Goal: Find specific page/section: Find specific page/section

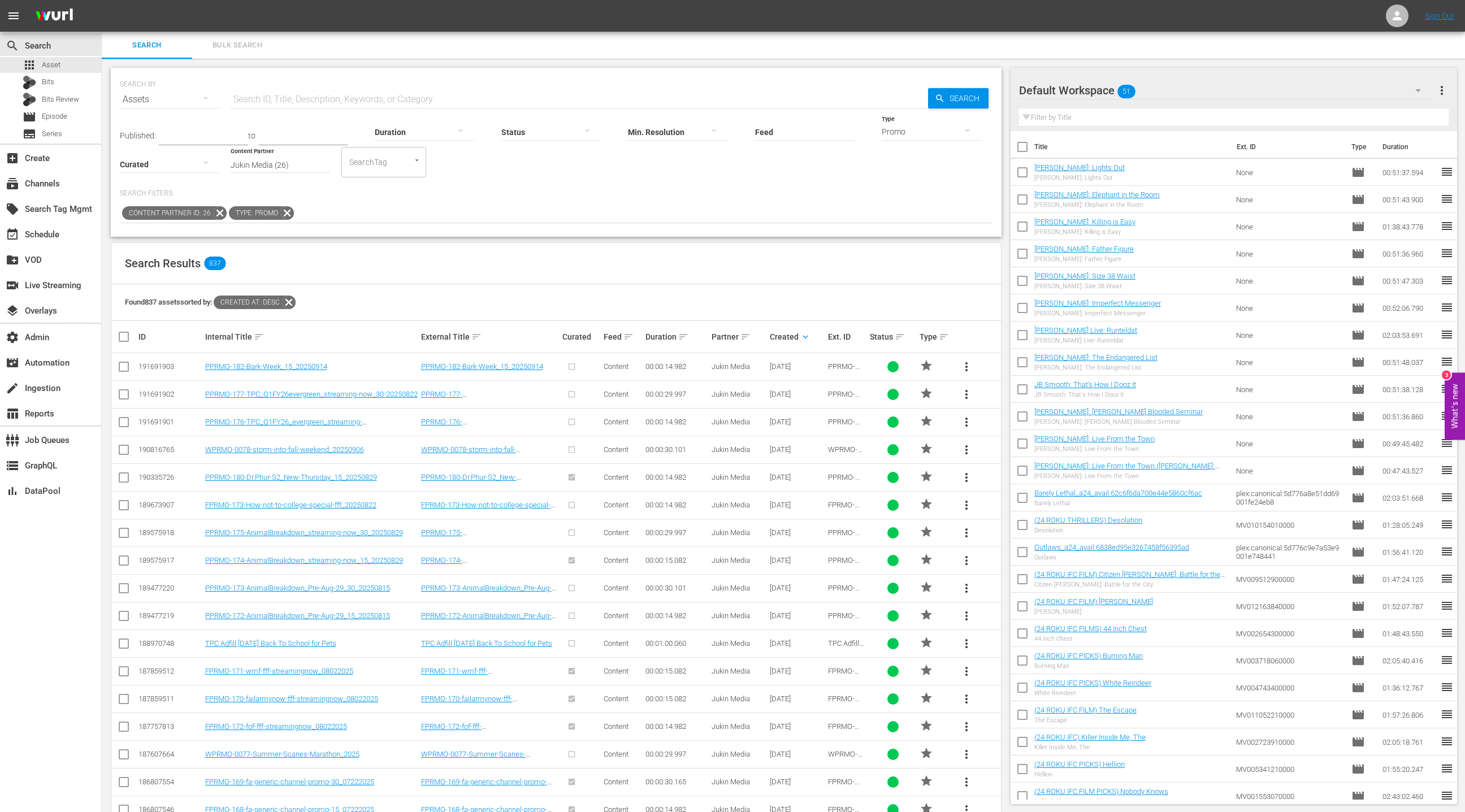
click at [215, 210] on icon at bounding box center [220, 213] width 14 height 14
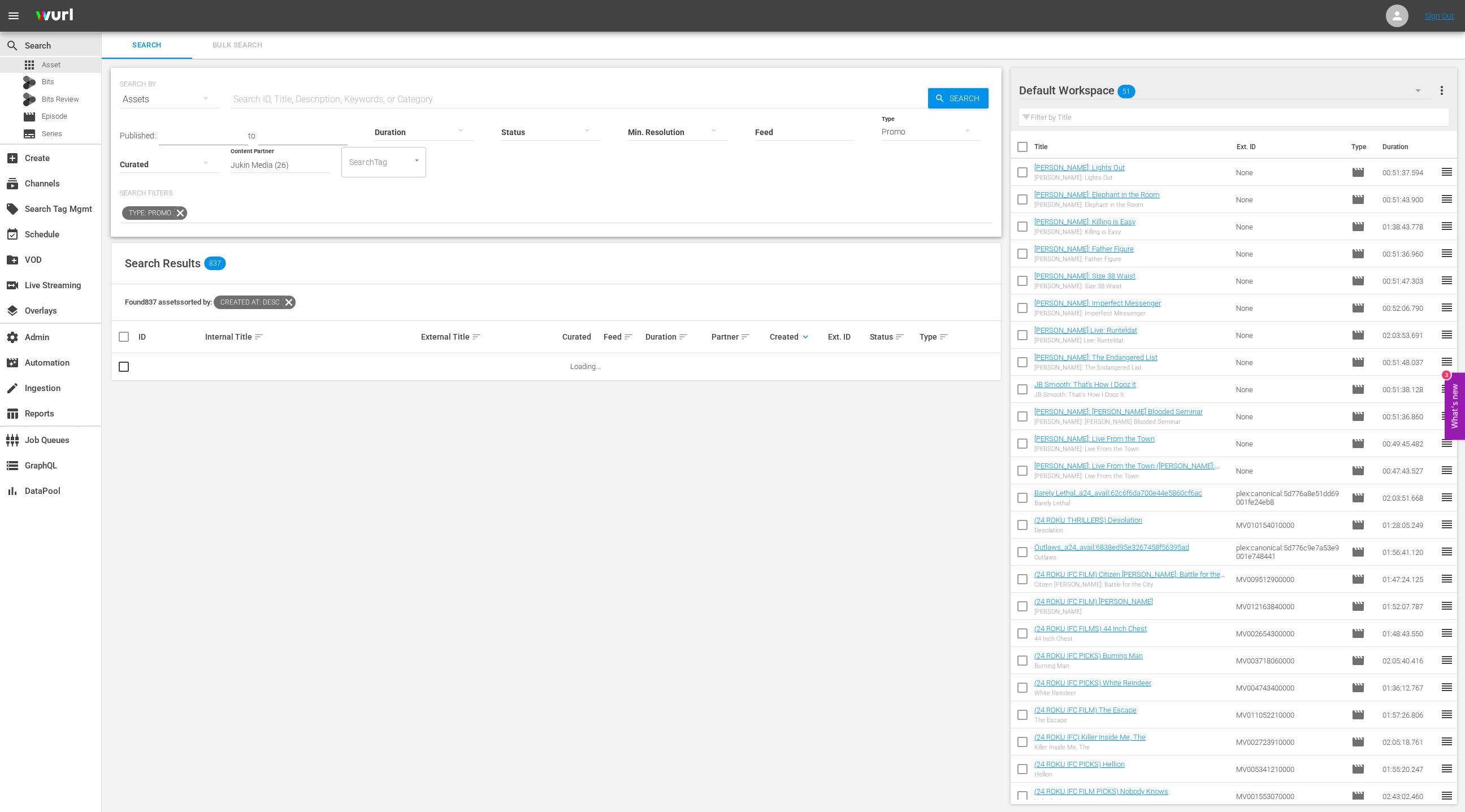
drag, startPoint x: 179, startPoint y: 214, endPoint x: 189, endPoint y: 210, distance: 10.8
click at [179, 214] on icon at bounding box center [181, 213] width 14 height 14
click at [274, 164] on input "Jukin Media (26)" at bounding box center [280, 165] width 99 height 41
click at [304, 163] on input "Jukin Media (26)" at bounding box center [280, 165] width 99 height 41
drag, startPoint x: 271, startPoint y: 166, endPoint x: 228, endPoint y: 166, distance: 43.0
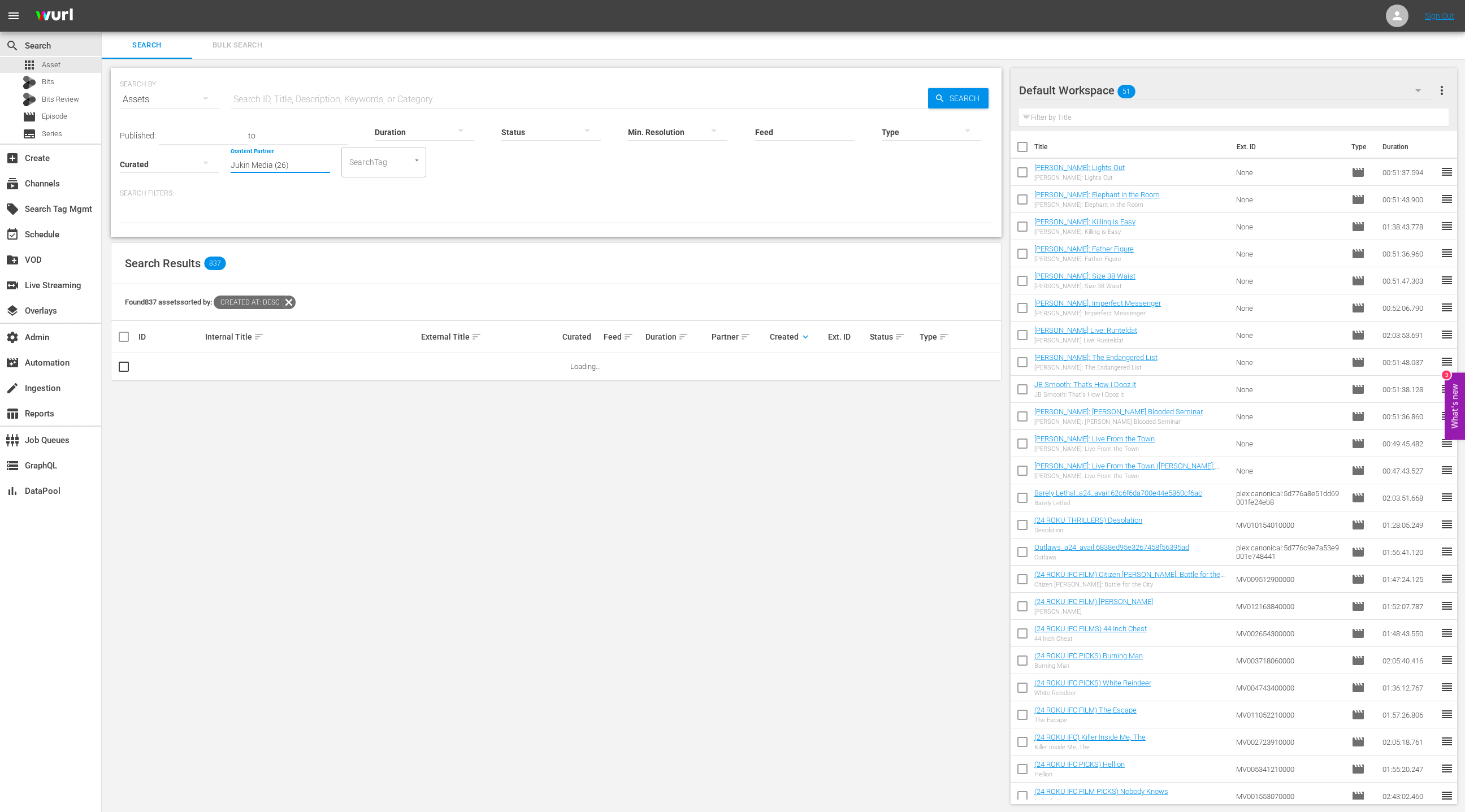
click at [229, 166] on div "Published: to Duration Status Min. Resolution Feed Feed Title Type Curated Cont…" at bounding box center [556, 145] width 873 height 65
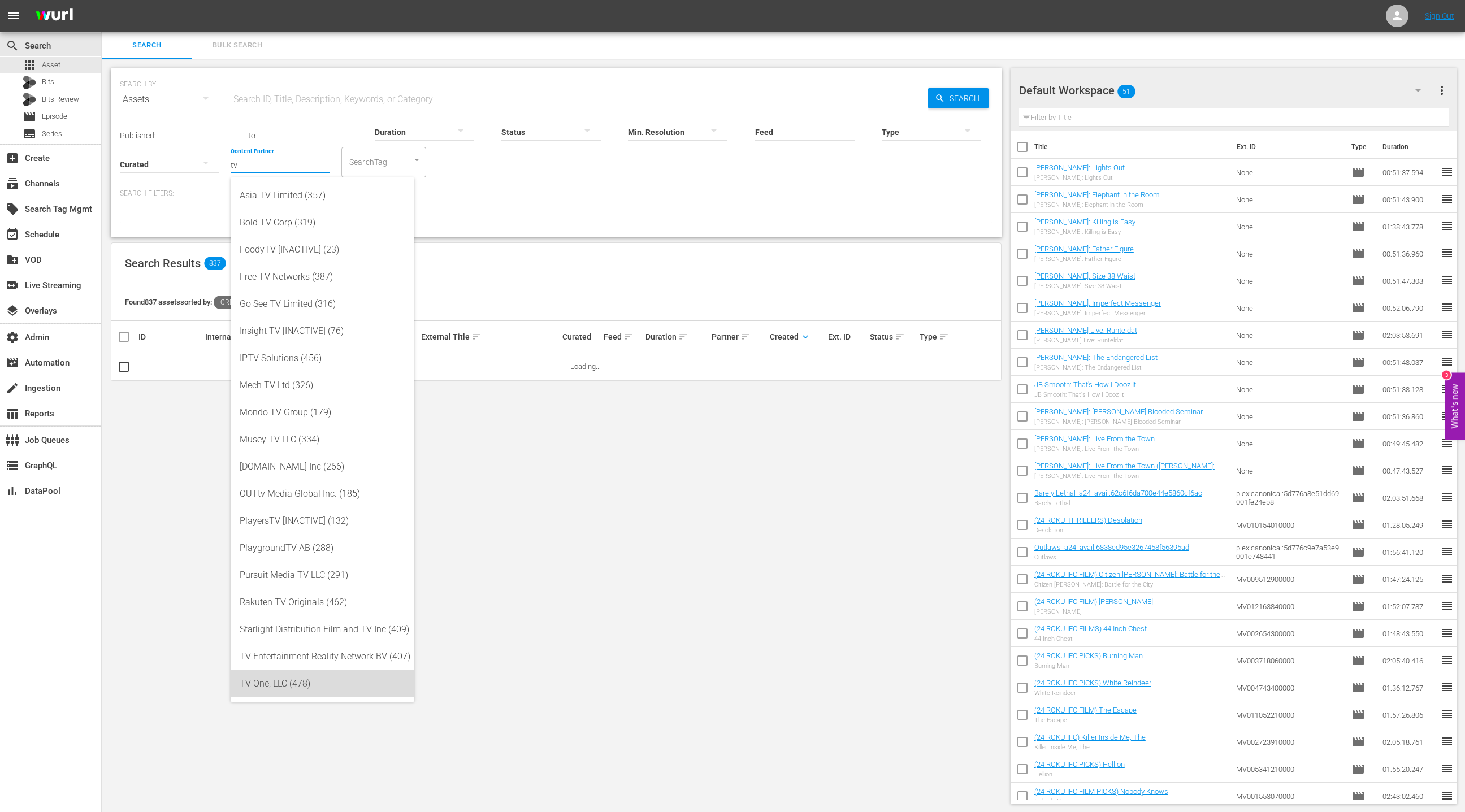
click at [292, 690] on div "TV One, LLC (478)" at bounding box center [323, 684] width 166 height 27
type input "TV One, LLC (478)"
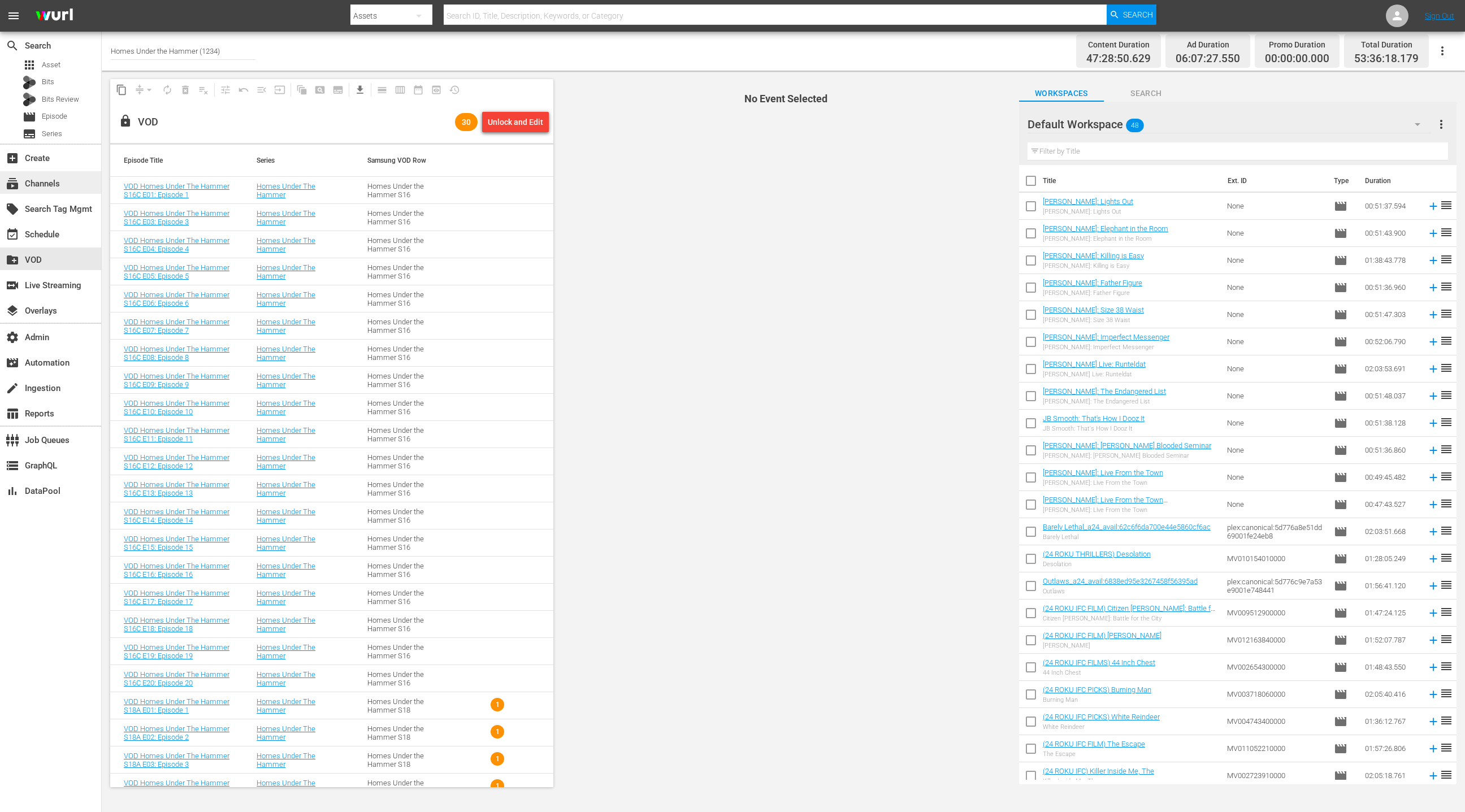
click at [43, 182] on div "subscriptions Channels" at bounding box center [32, 182] width 64 height 11
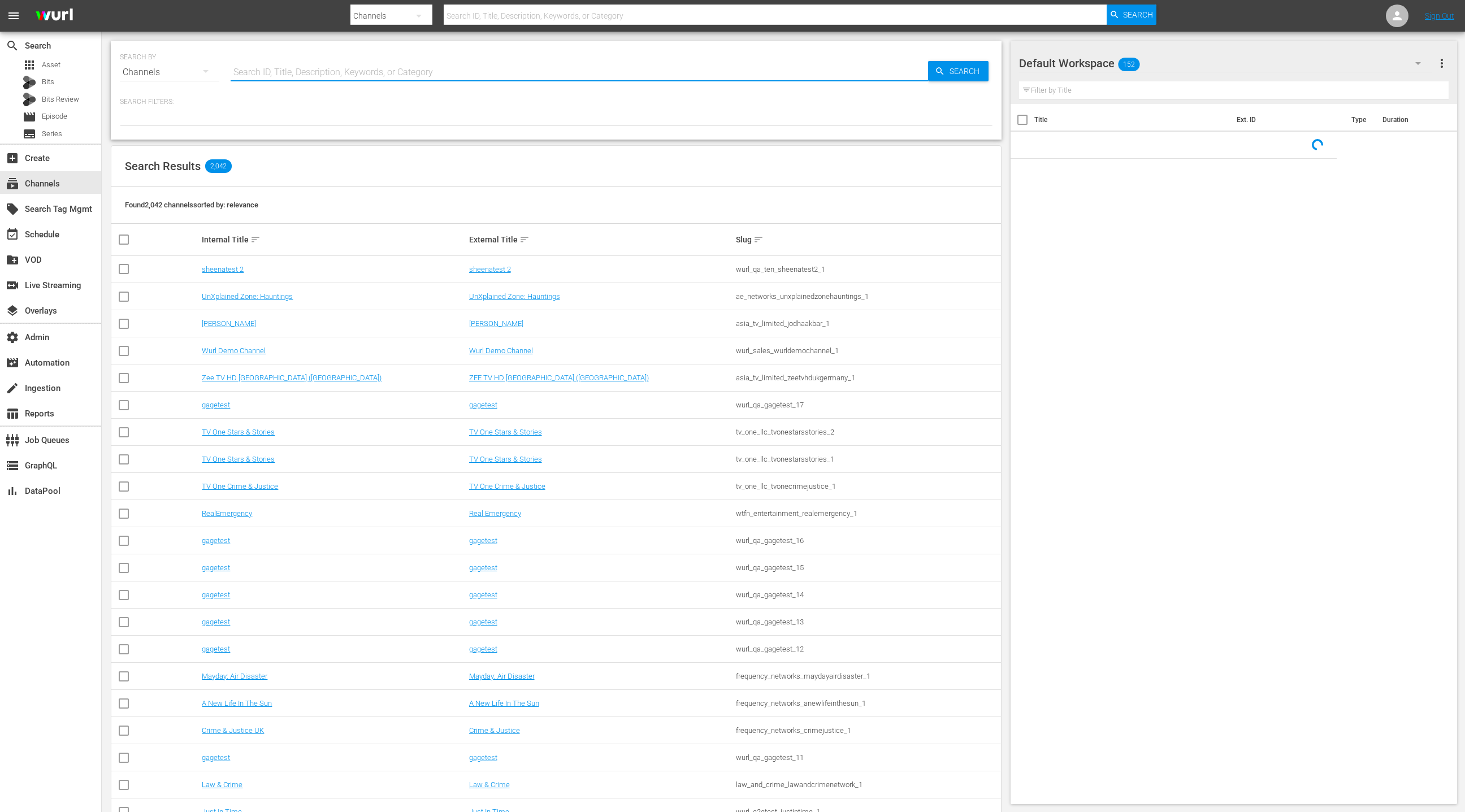
click at [261, 71] on input "text" at bounding box center [579, 72] width 697 height 27
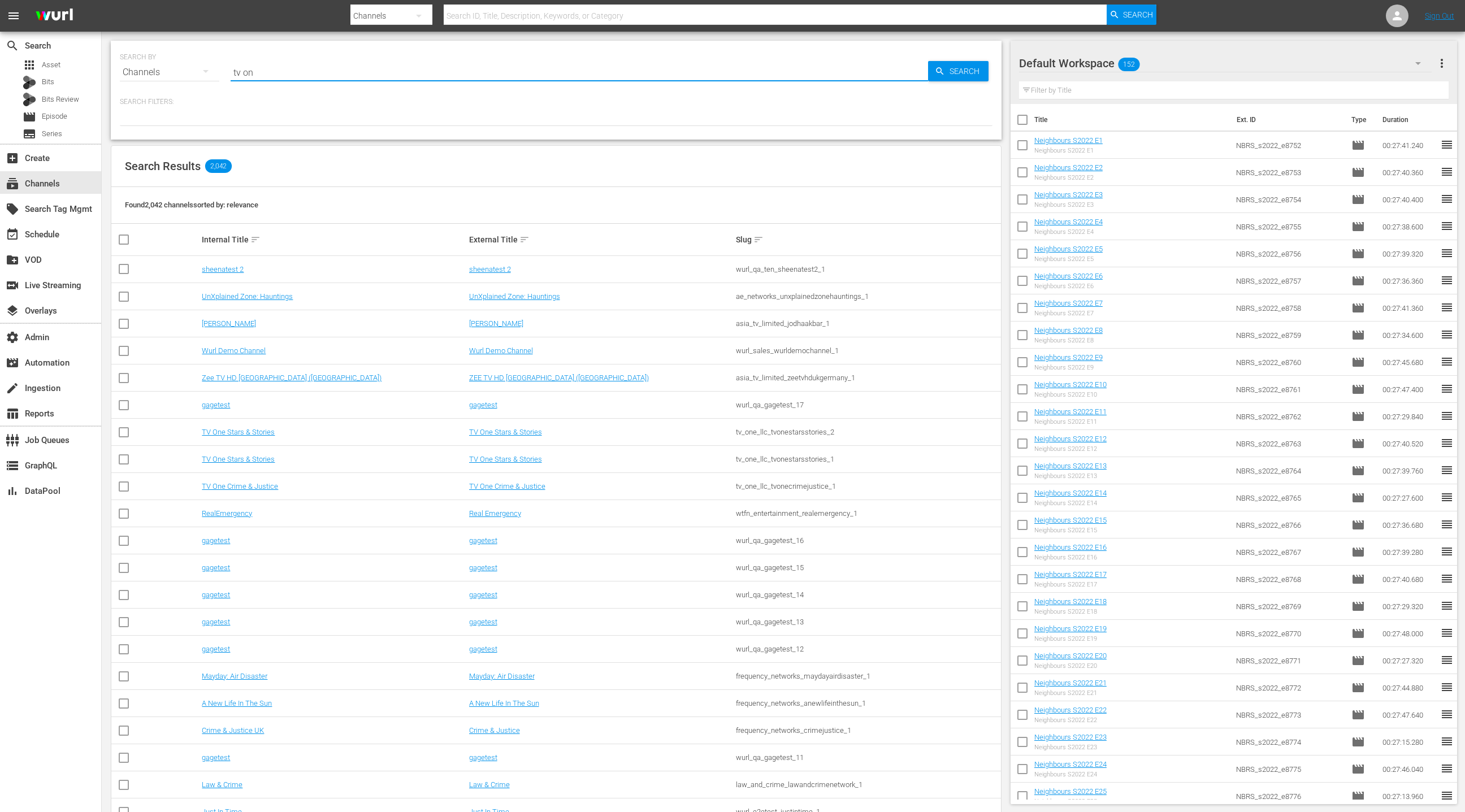
type input "tv one"
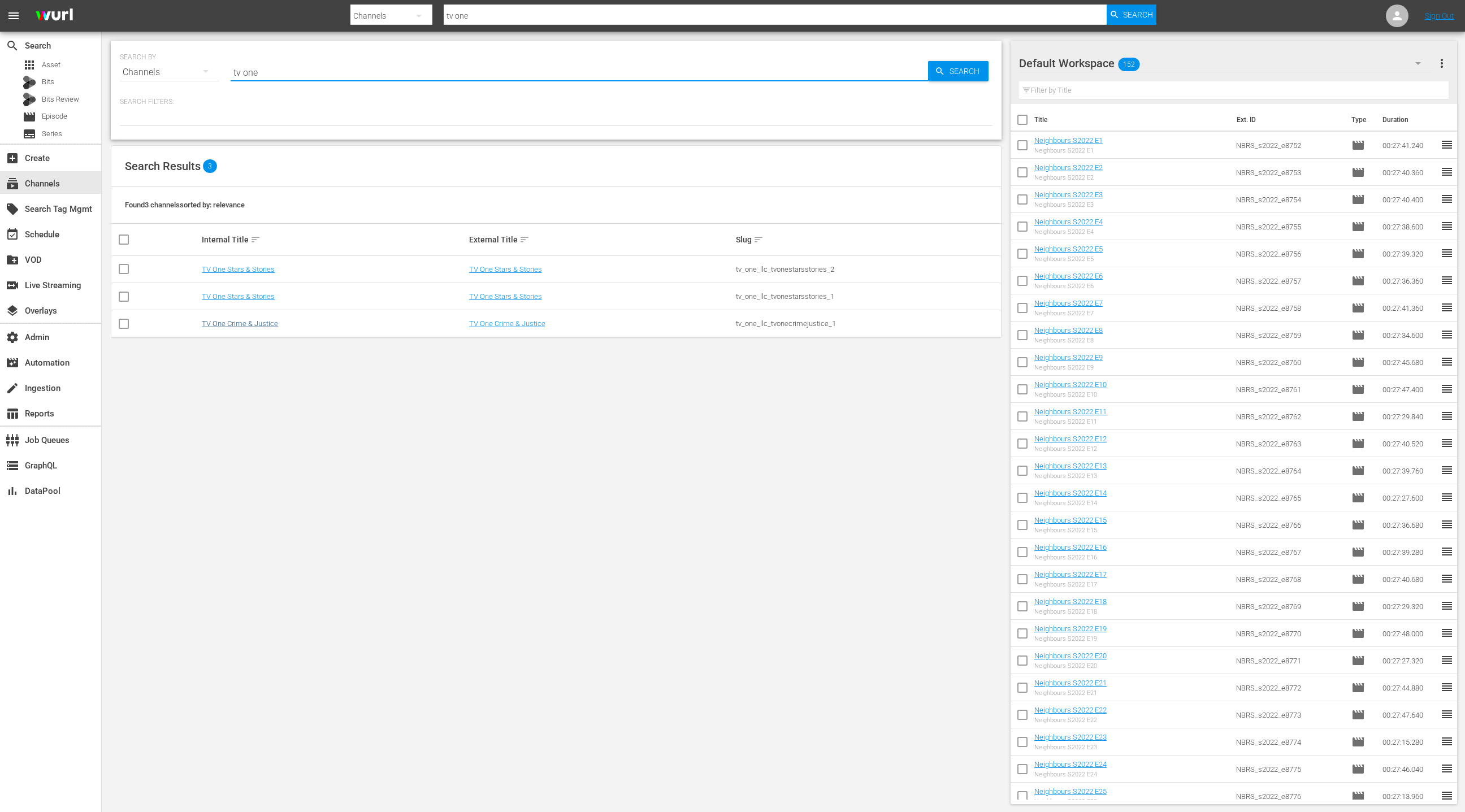
type input "tv one"
click at [238, 322] on link "TV One Crime & Justice" at bounding box center [239, 323] width 76 height 9
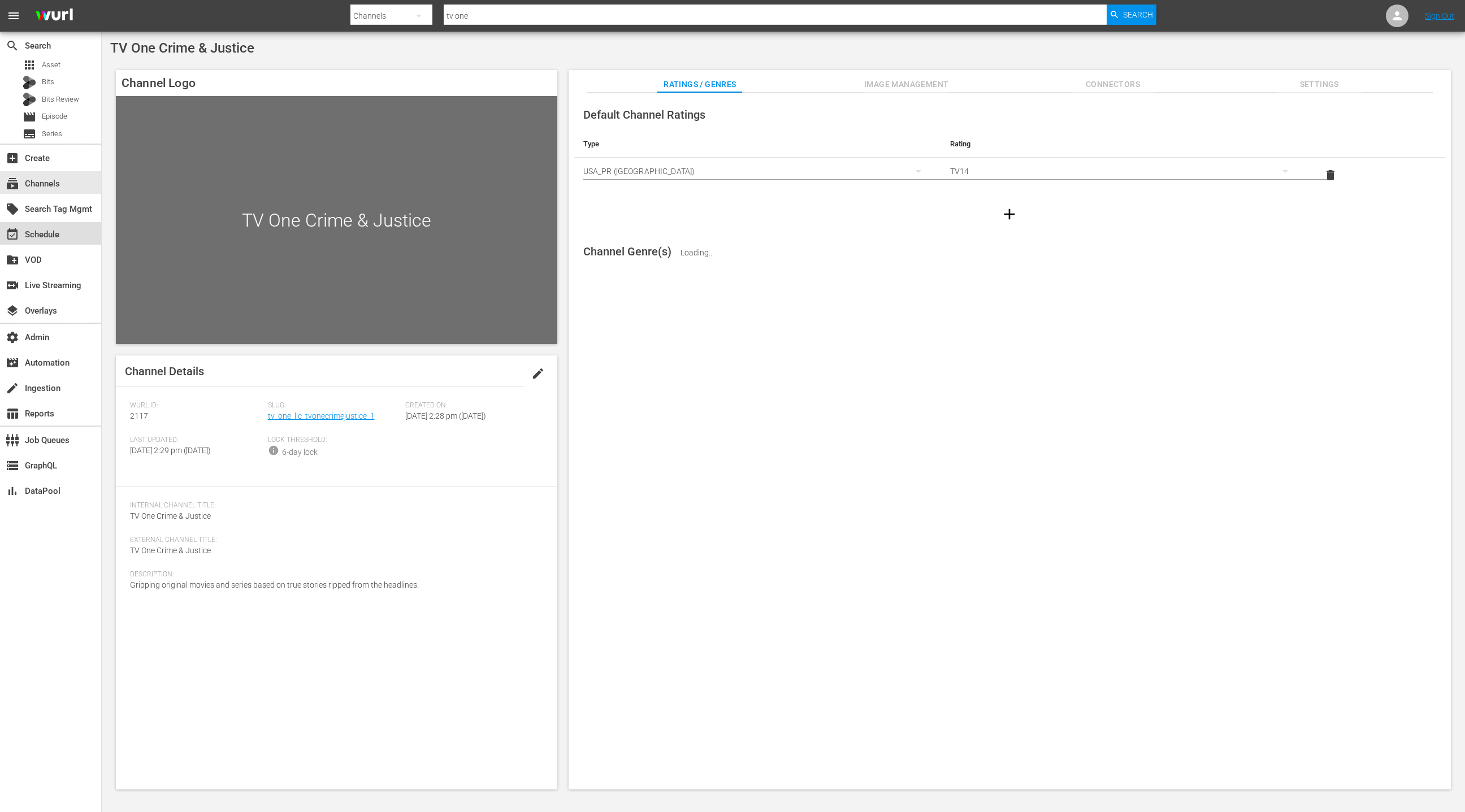
click at [30, 236] on div "event_available Schedule" at bounding box center [32, 233] width 64 height 11
click at [42, 181] on div "subscriptions Channels" at bounding box center [32, 182] width 64 height 11
